Goal: Task Accomplishment & Management: Use online tool/utility

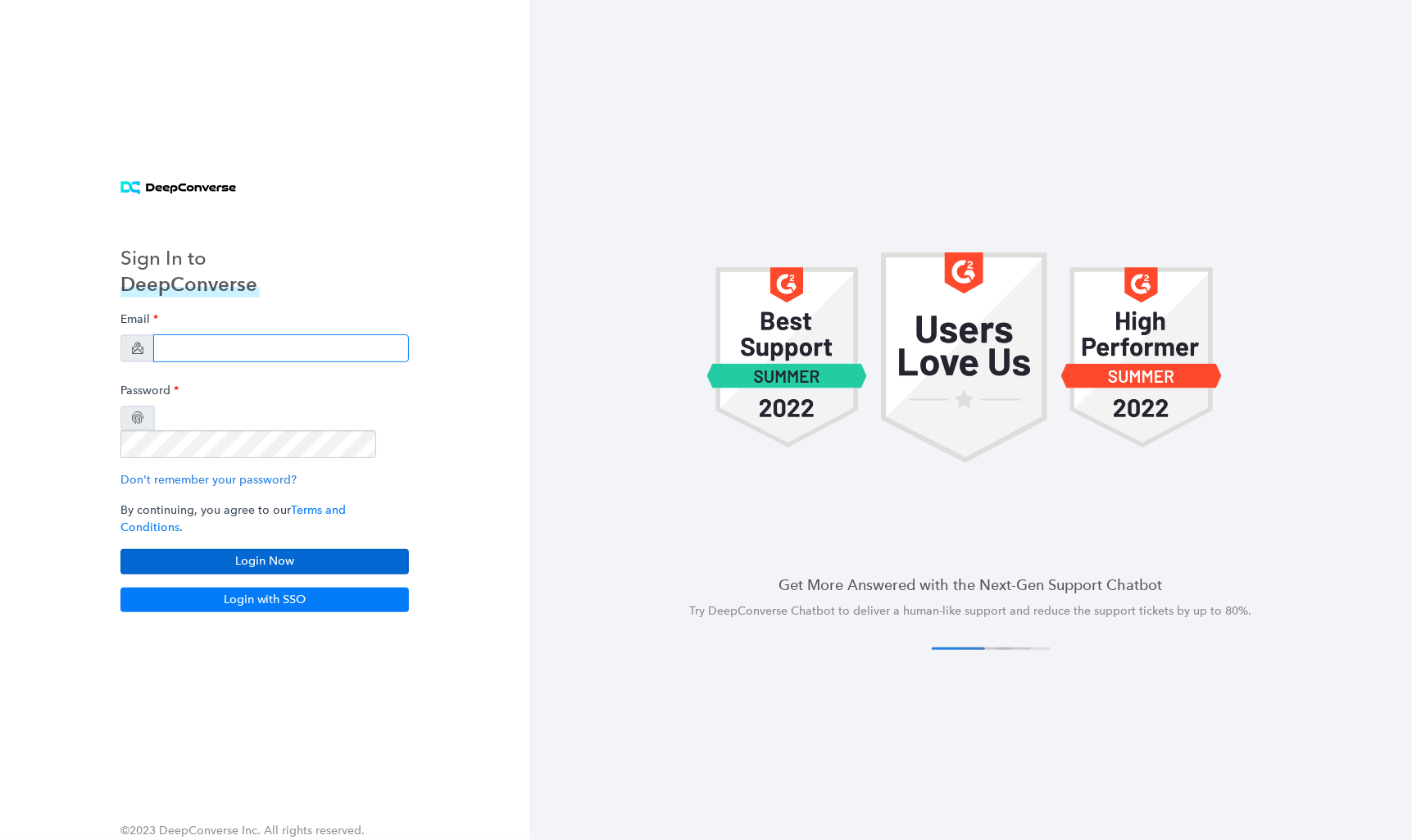
type input "[EMAIL_ADDRESS][DOMAIN_NAME]"
click at [316, 549] on button "Login Now" at bounding box center [264, 561] width 289 height 24
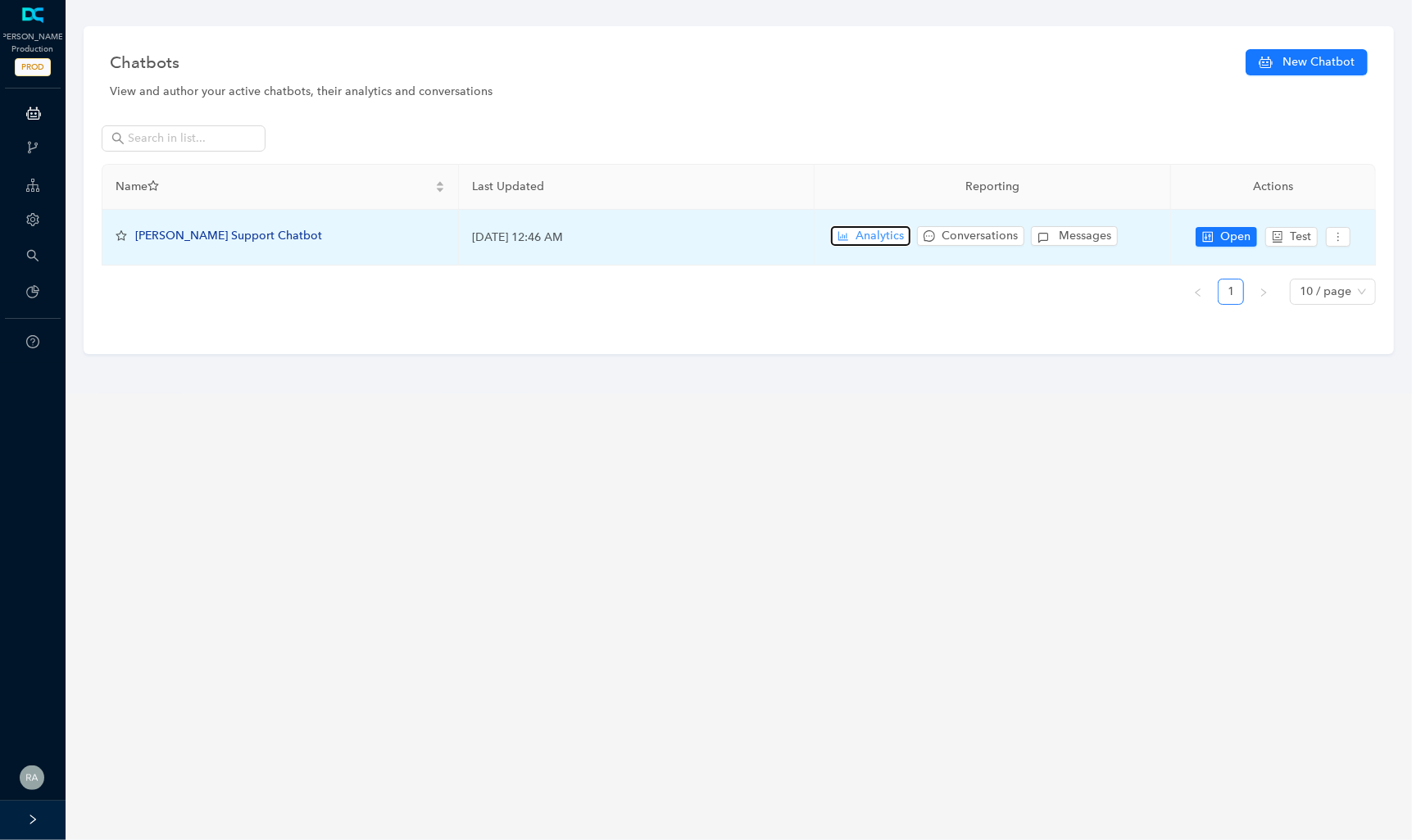
click at [873, 243] on span "Analytics" at bounding box center [879, 236] width 48 height 18
